Goal: Transaction & Acquisition: Purchase product/service

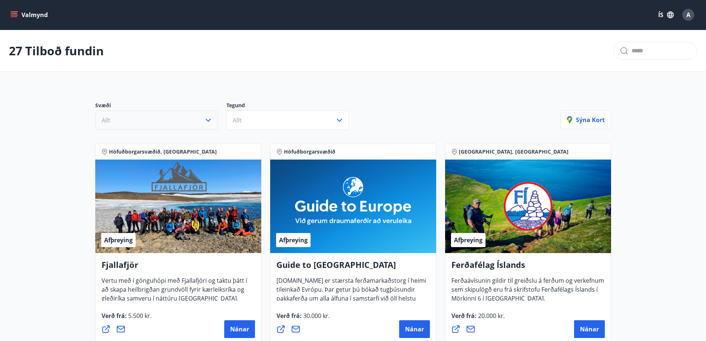
click at [205, 118] on icon "button" at bounding box center [208, 120] width 9 height 9
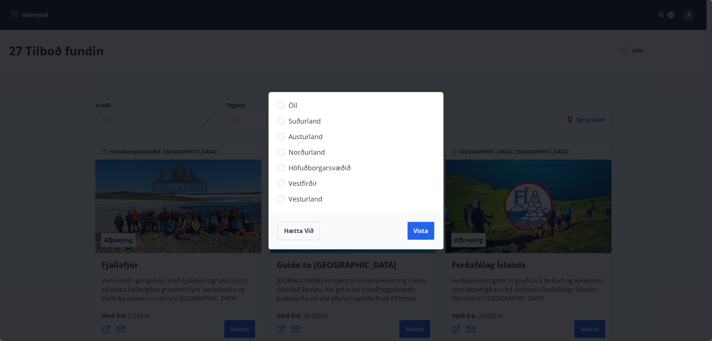
click at [317, 167] on span "Höfuðborgarsvæðið" at bounding box center [319, 168] width 62 height 10
click at [419, 231] on span "Vista" at bounding box center [420, 230] width 15 height 8
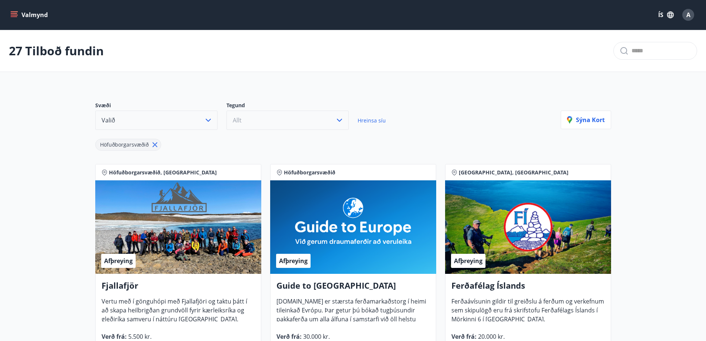
click at [324, 120] on button "Allt" at bounding box center [287, 119] width 122 height 19
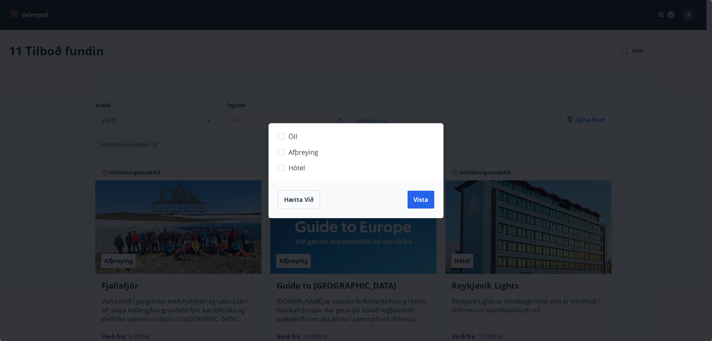
click at [296, 166] on span "Hótel" at bounding box center [296, 168] width 17 height 10
click at [417, 201] on span "Vista" at bounding box center [420, 199] width 15 height 8
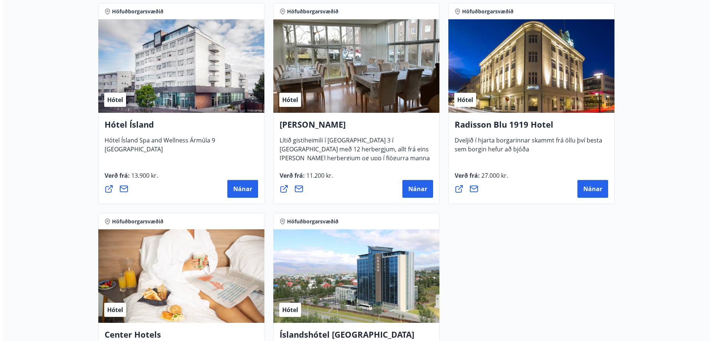
scroll to position [482, 0]
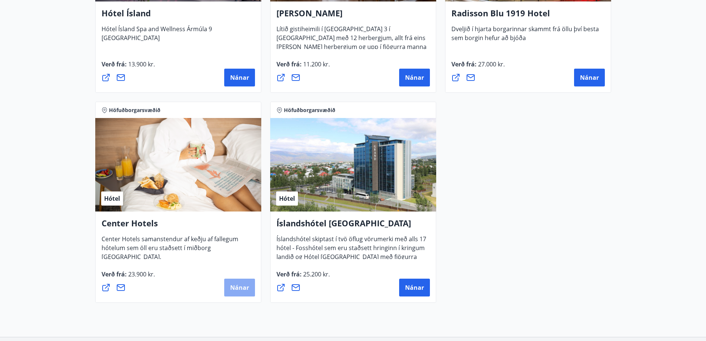
click at [239, 285] on span "Nánar" at bounding box center [239, 287] width 19 height 8
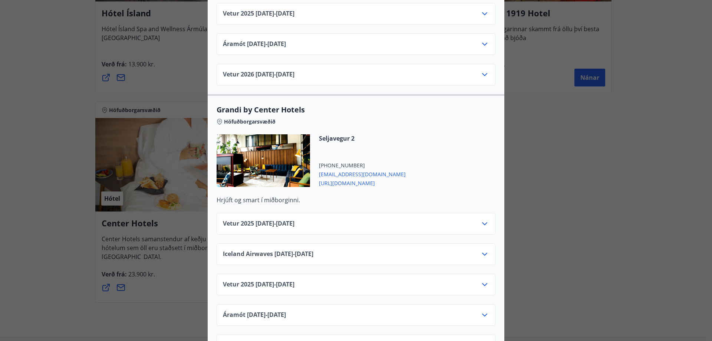
scroll to position [778, 0]
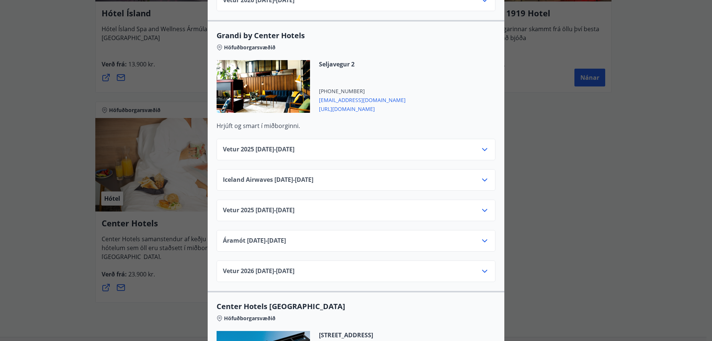
click at [442, 206] on div "Vetur 2025 09.11.25 - 27.12.25" at bounding box center [356, 213] width 266 height 15
click at [475, 206] on div "Vetur 2025 09.11.25 - 27.12.25" at bounding box center [356, 213] width 266 height 15
click at [482, 209] on icon at bounding box center [484, 210] width 5 height 3
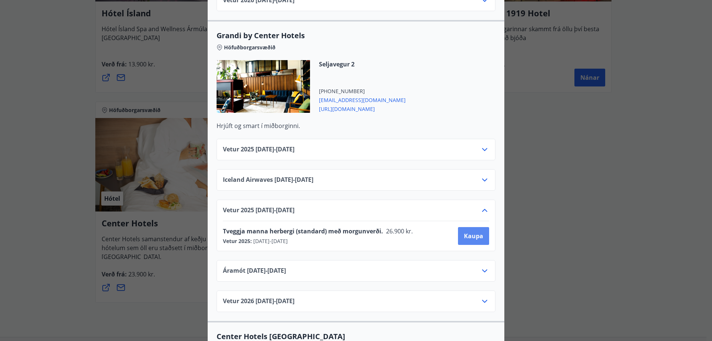
click at [466, 232] on span "Kaupa" at bounding box center [473, 236] width 19 height 8
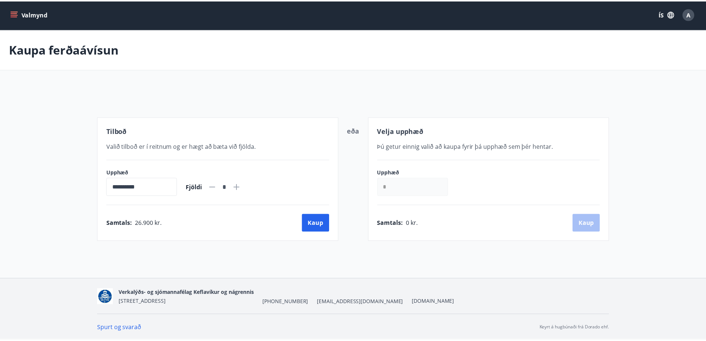
scroll to position [1, 0]
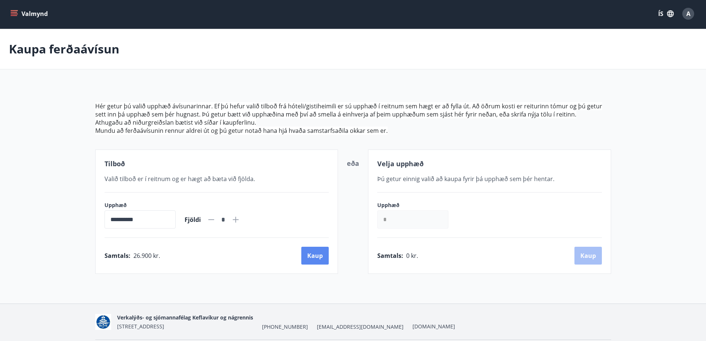
click at [317, 255] on button "Kaup" at bounding box center [314, 256] width 27 height 18
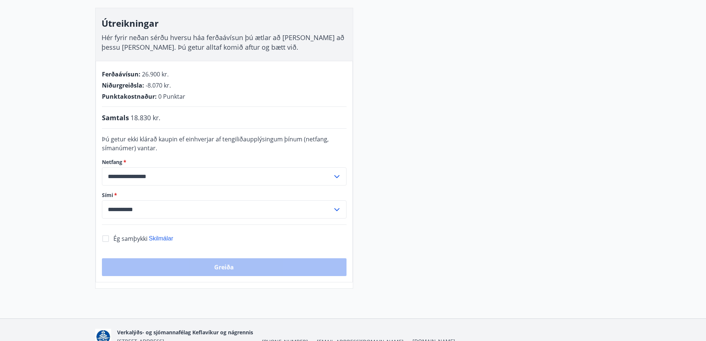
scroll to position [149, 0]
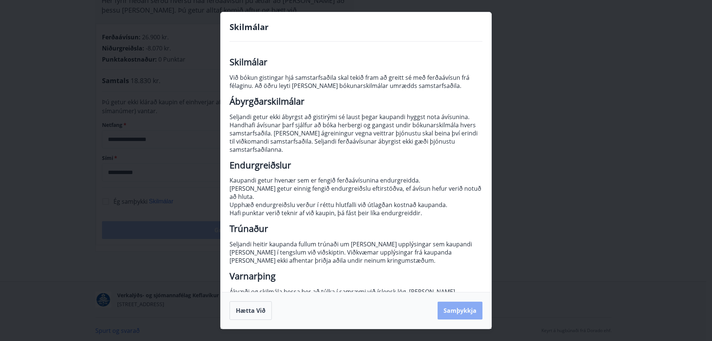
click at [473, 311] on button "Samþykkja" at bounding box center [459, 310] width 45 height 18
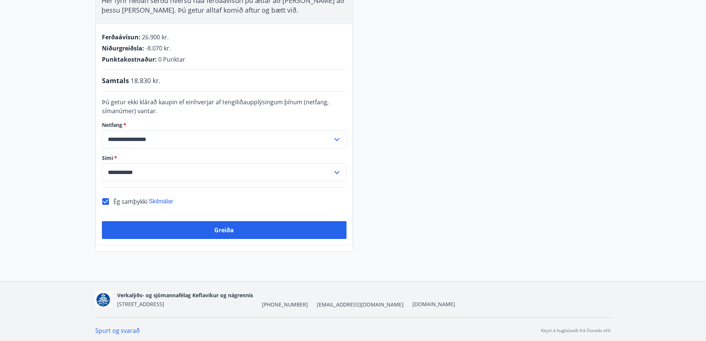
click at [195, 226] on button "Greiða" at bounding box center [224, 230] width 245 height 18
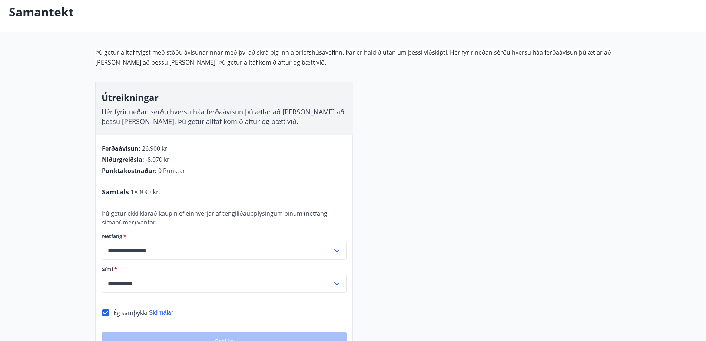
scroll to position [75, 0]
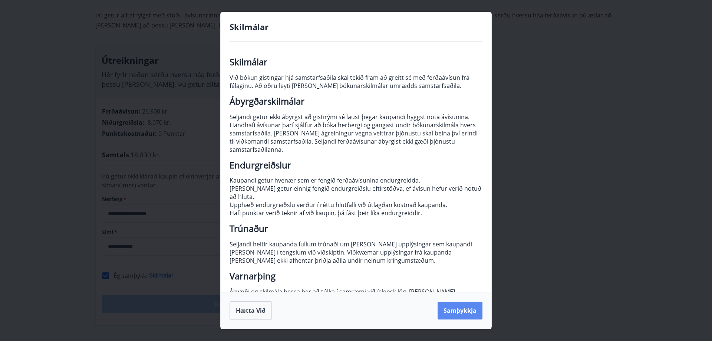
click at [452, 310] on button "Samþykkja" at bounding box center [459, 310] width 45 height 18
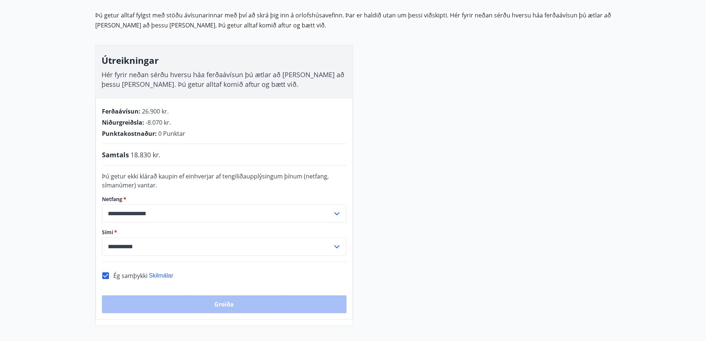
click at [170, 297] on div "Greiða" at bounding box center [224, 304] width 245 height 18
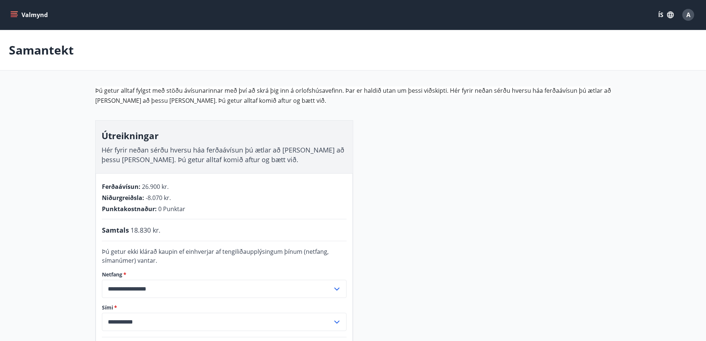
scroll to position [148, 0]
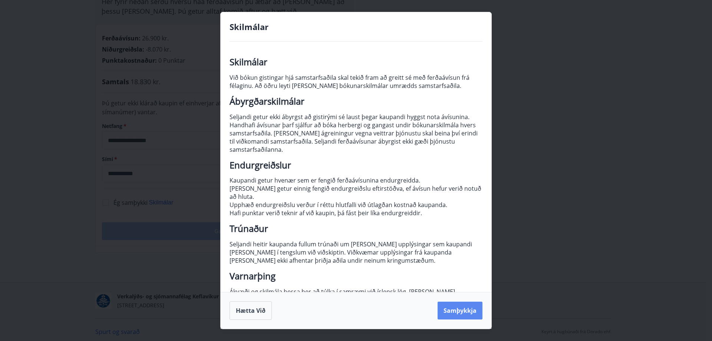
click at [459, 313] on button "Samþykkja" at bounding box center [459, 310] width 45 height 18
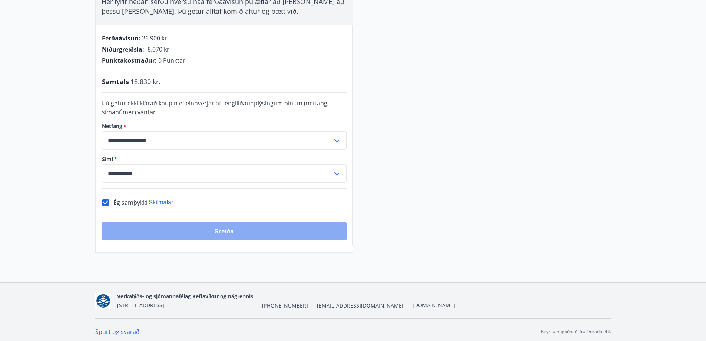
click at [201, 229] on button "Greiða" at bounding box center [224, 231] width 245 height 18
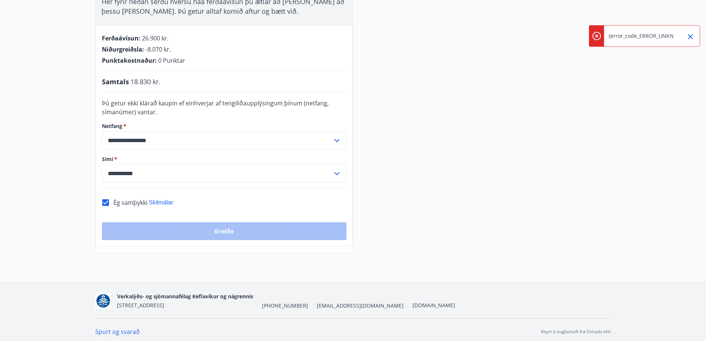
click at [692, 39] on icon "Close" at bounding box center [690, 36] width 9 height 9
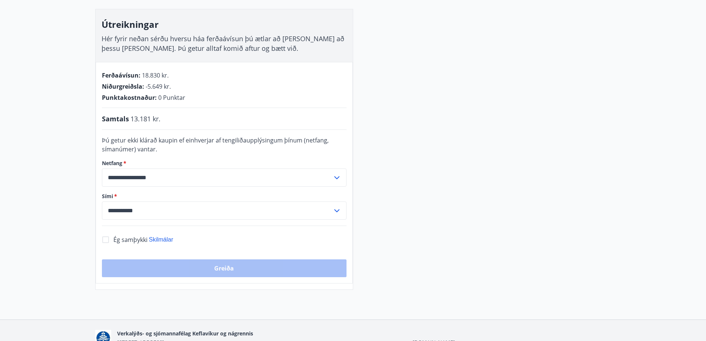
scroll to position [148, 0]
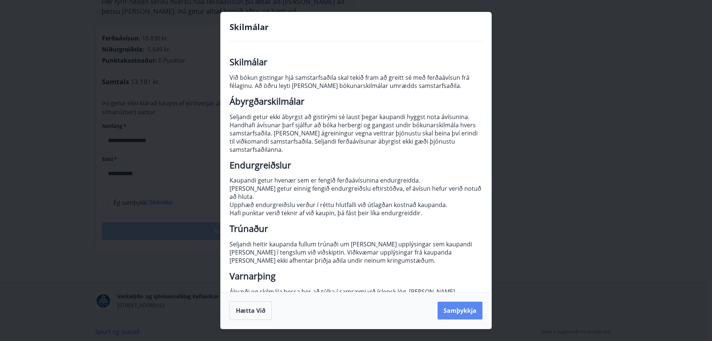
click at [461, 311] on button "Samþykkja" at bounding box center [459, 310] width 45 height 18
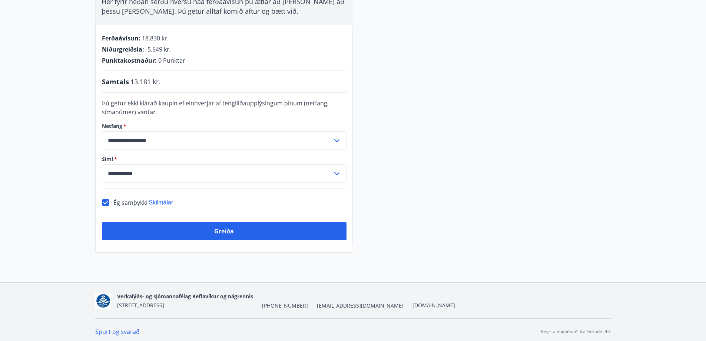
drag, startPoint x: 198, startPoint y: 231, endPoint x: 221, endPoint y: 235, distance: 24.1
click at [198, 231] on button "Greiða" at bounding box center [224, 231] width 245 height 18
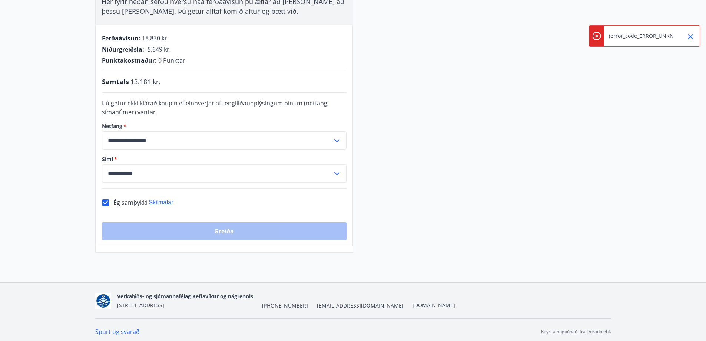
click at [687, 38] on icon "Close" at bounding box center [690, 36] width 9 height 9
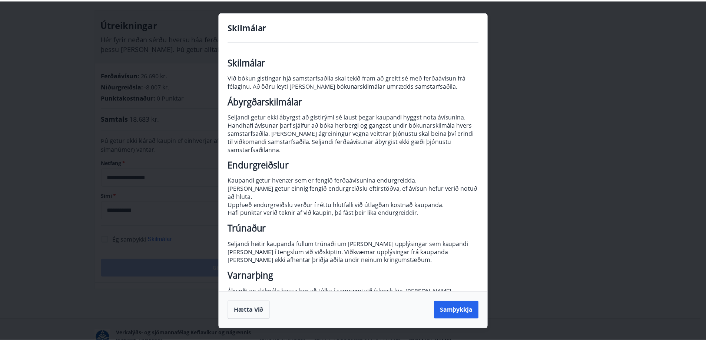
scroll to position [45, 0]
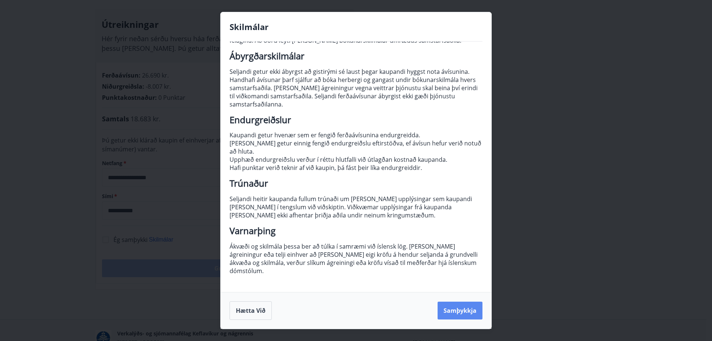
click at [464, 318] on button "Samþykkja" at bounding box center [459, 310] width 45 height 18
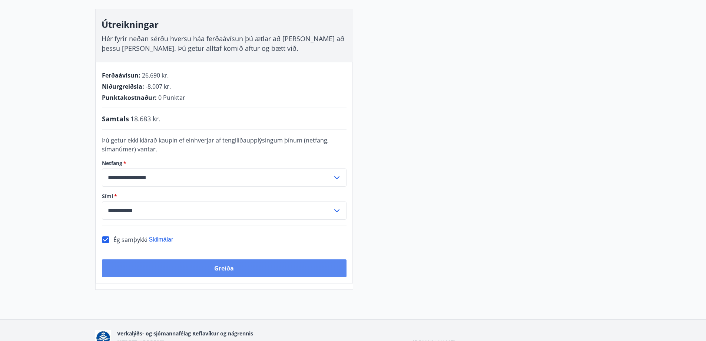
click at [211, 268] on button "Greiða" at bounding box center [224, 268] width 245 height 18
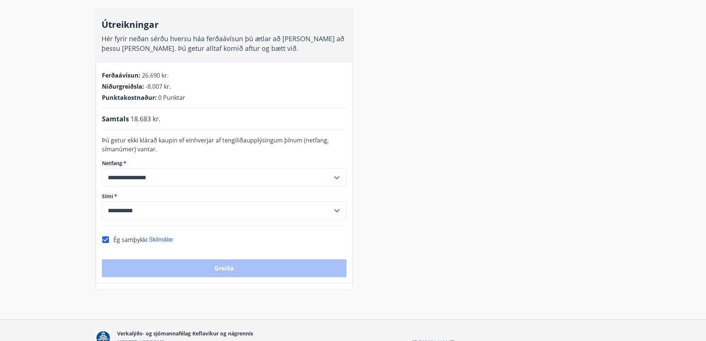
click at [398, 120] on div "**********" at bounding box center [353, 131] width 516 height 315
